Goal: Information Seeking & Learning: Understand process/instructions

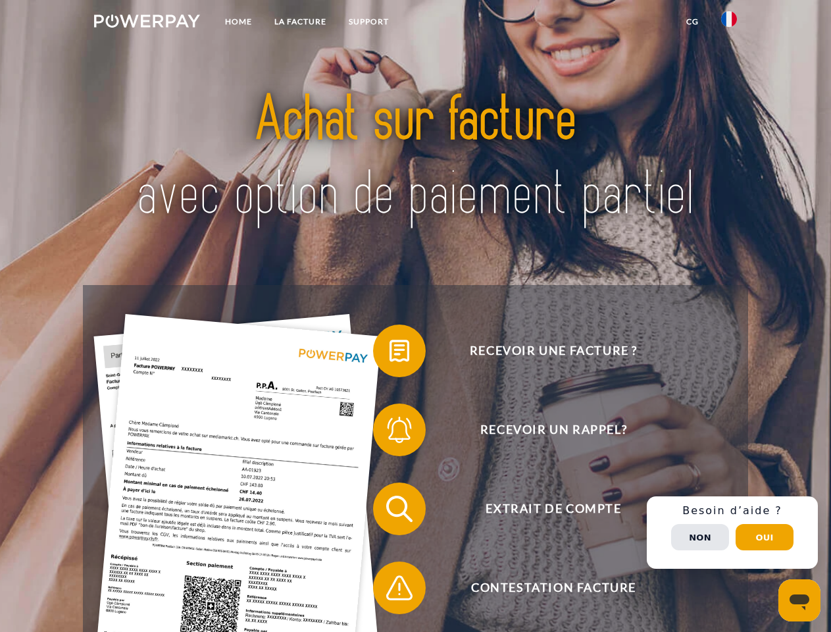
click at [147, 23] on img at bounding box center [147, 20] width 106 height 13
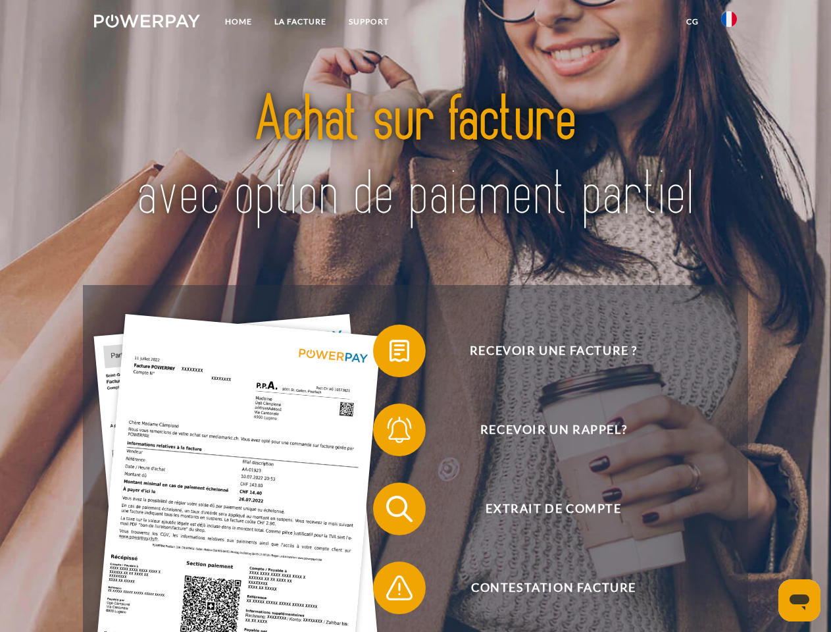
click at [729, 23] on img at bounding box center [729, 19] width 16 height 16
click at [692, 22] on link "CG" at bounding box center [692, 22] width 35 height 24
click at [390, 353] on span at bounding box center [380, 351] width 66 height 66
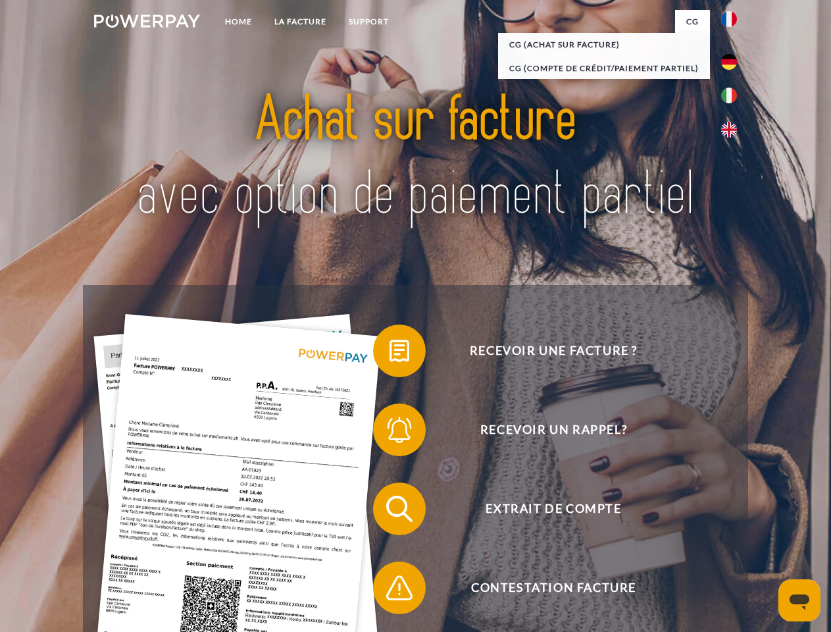
click at [390, 432] on span at bounding box center [380, 430] width 66 height 66
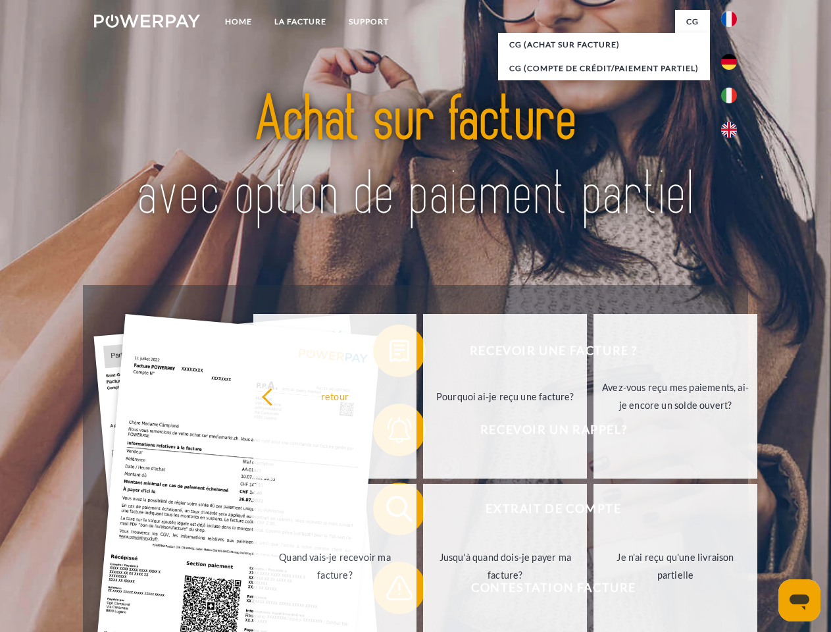
click at [423, 511] on link "Jusqu'à quand dois-je payer ma facture?" at bounding box center [505, 566] width 164 height 165
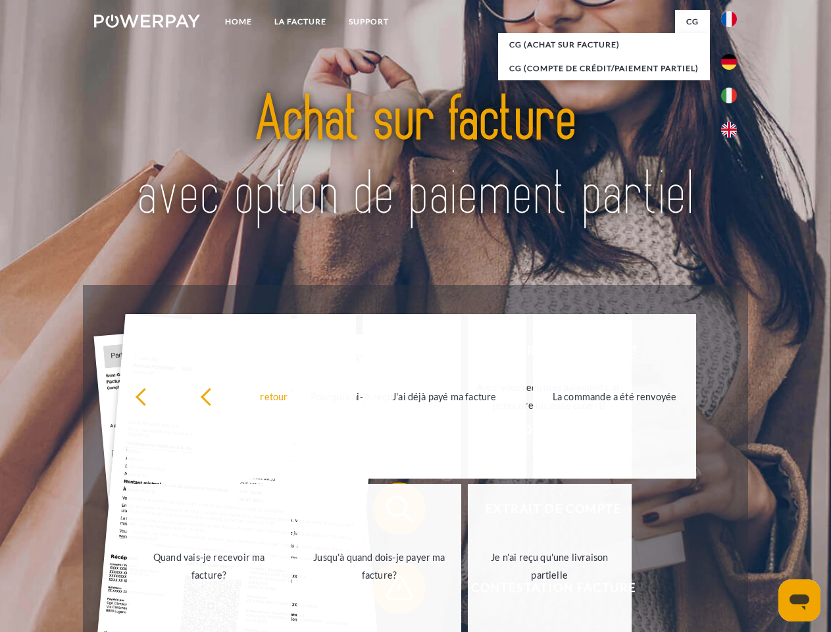
click at [390, 590] on div "retour Pourquoi ai-je reçu une facture? Avez-vous reçu mes paiements, ai-je enc…" at bounding box center [380, 481] width 532 height 340
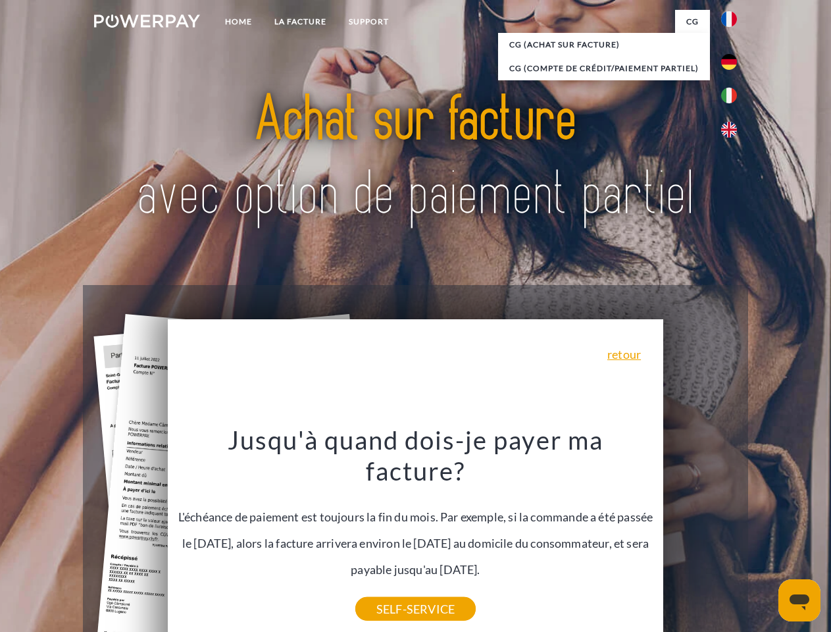
click at [732, 532] on div "Recevoir une facture ? Recevoir un rappel? Extrait de compte retour" at bounding box center [415, 548] width 665 height 526
click at [700, 535] on span "Extrait de compte" at bounding box center [553, 508] width 322 height 53
click at [765, 537] on header "Home LA FACTURE Support" at bounding box center [415, 454] width 831 height 909
